Goal: Task Accomplishment & Management: Manage account settings

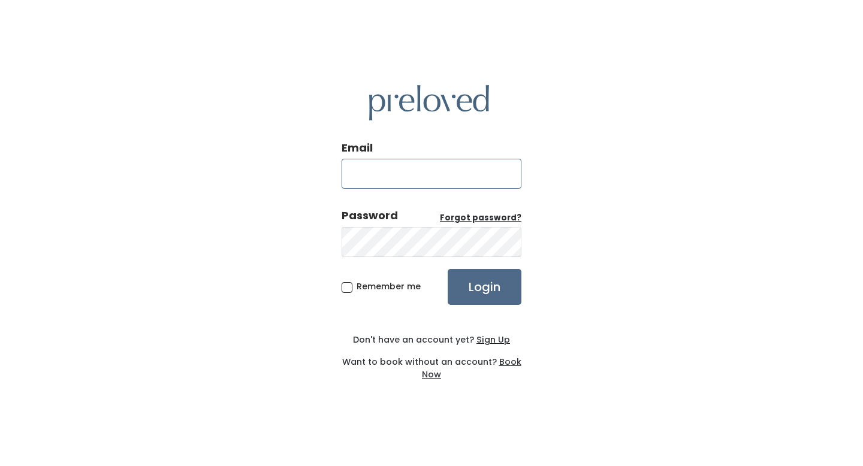
type input "[EMAIL_ADDRESS][PERSON_NAME][DOMAIN_NAME]"
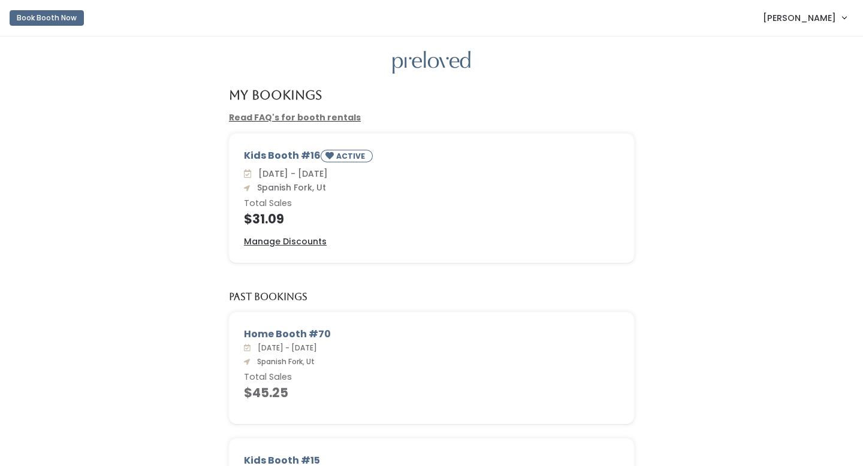
click at [813, 19] on span "Aubriana Larsen" at bounding box center [799, 17] width 73 height 13
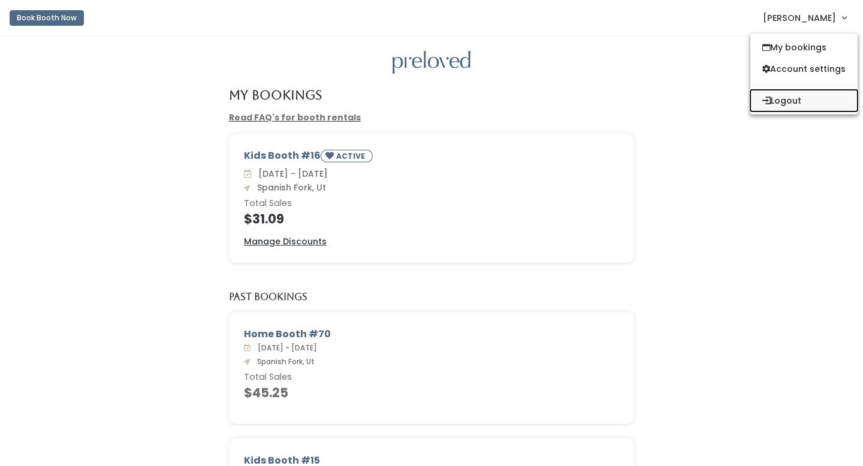
click at [789, 101] on button "Logout" at bounding box center [804, 101] width 107 height 22
